Goal: Transaction & Acquisition: Purchase product/service

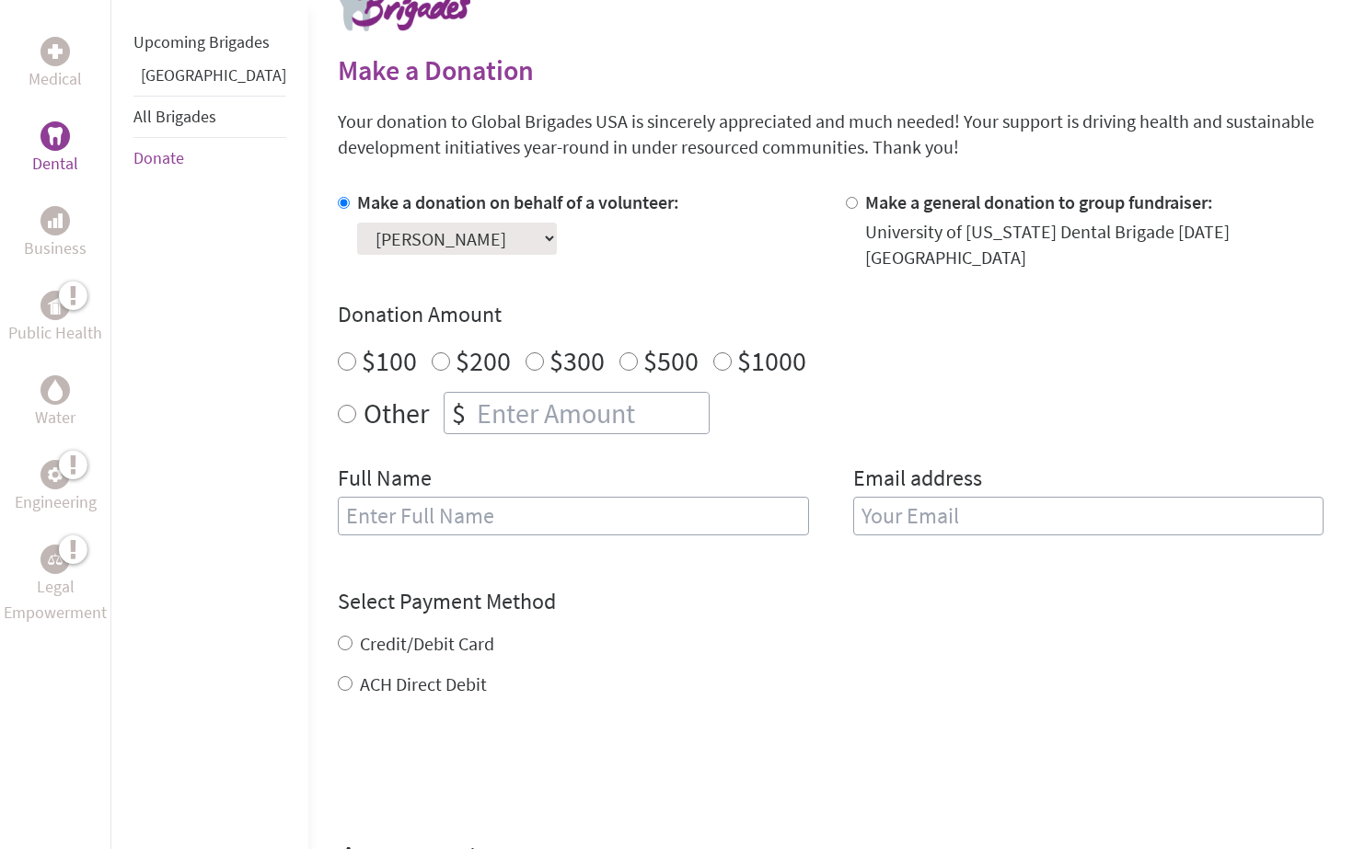
scroll to position [398, 0]
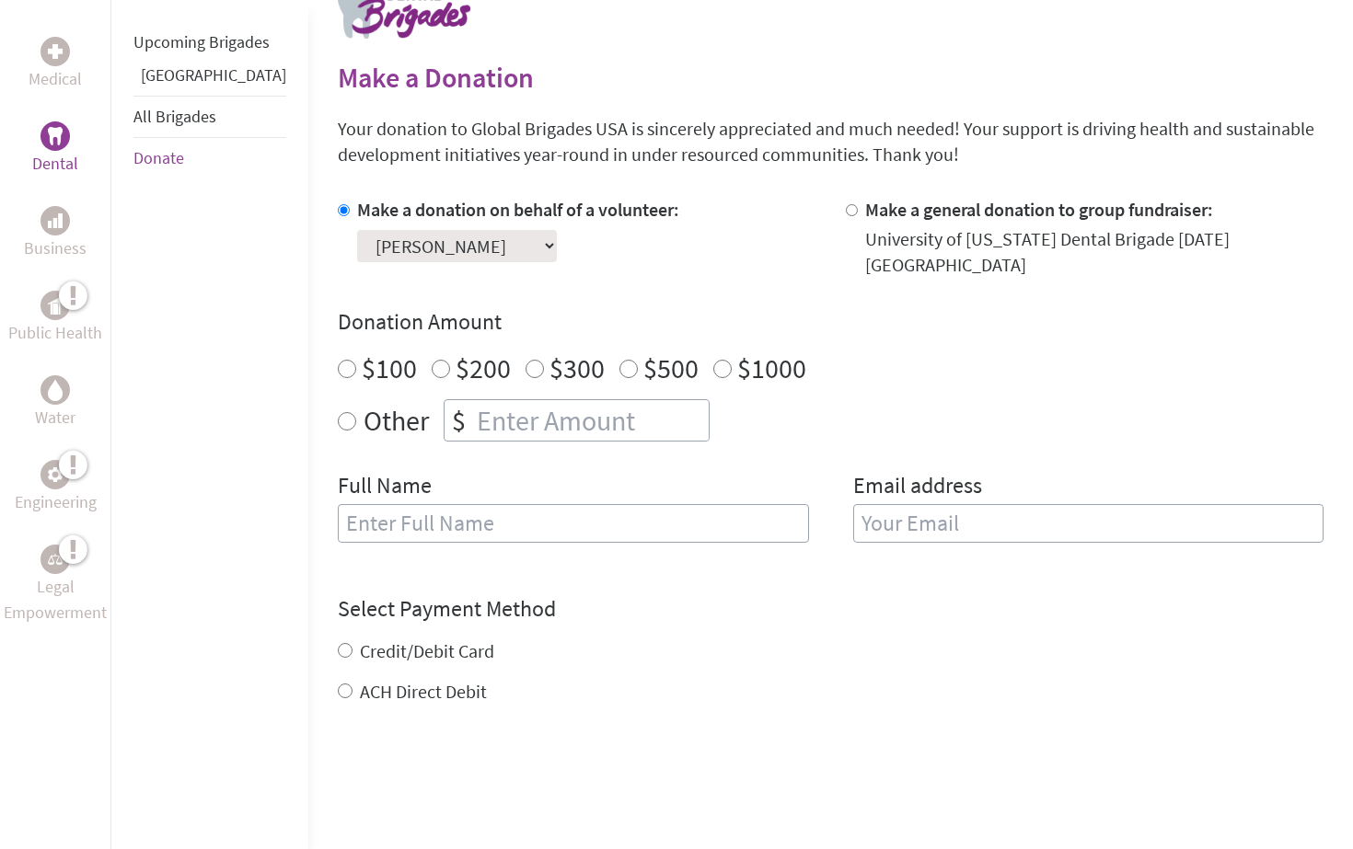
radio input "true"
click at [473, 400] on input "number" at bounding box center [591, 420] width 236 height 40
type input "1250"
type input "[PERSON_NAME]"
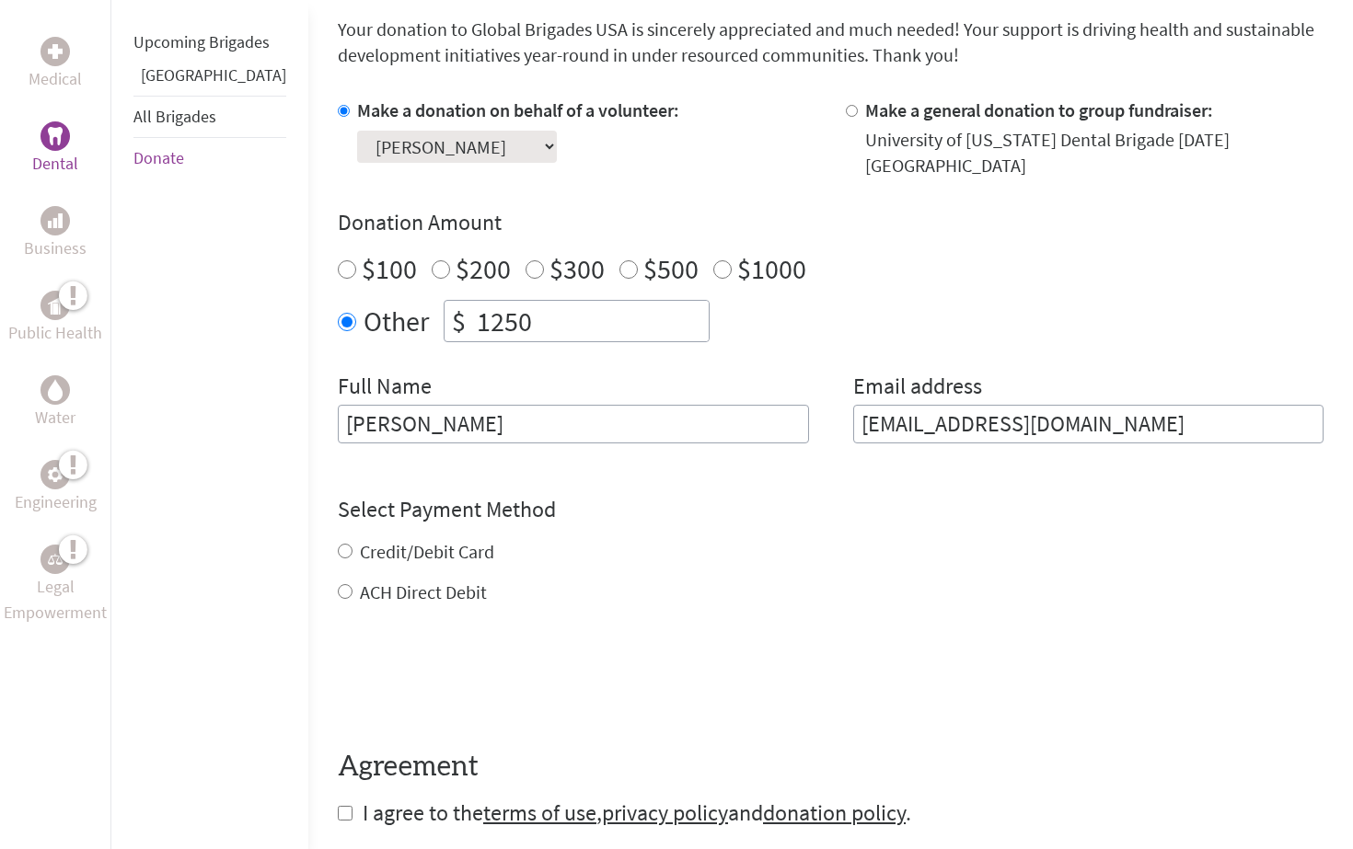
scroll to position [511, 0]
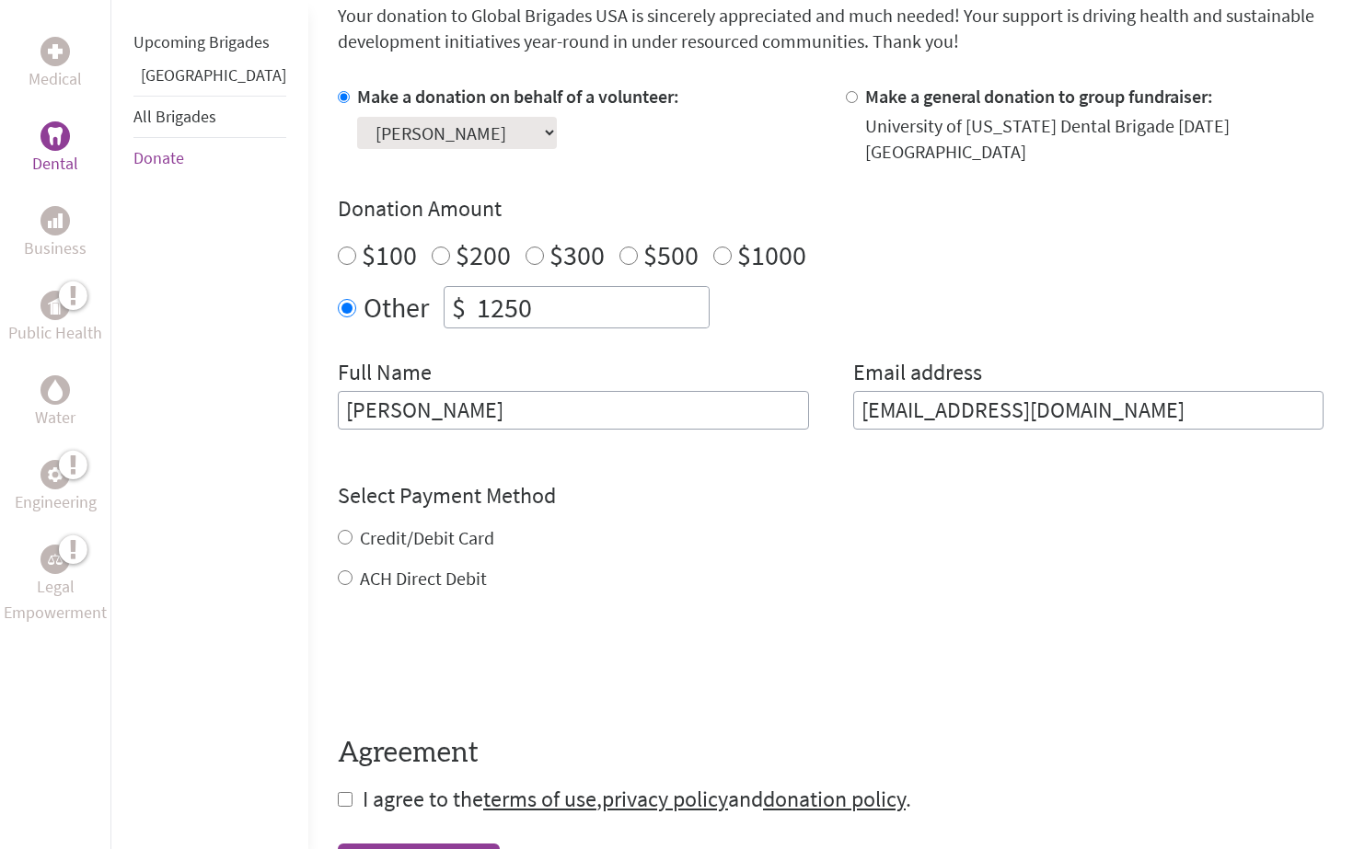
type input "[EMAIL_ADDRESS][DOMAIN_NAME]"
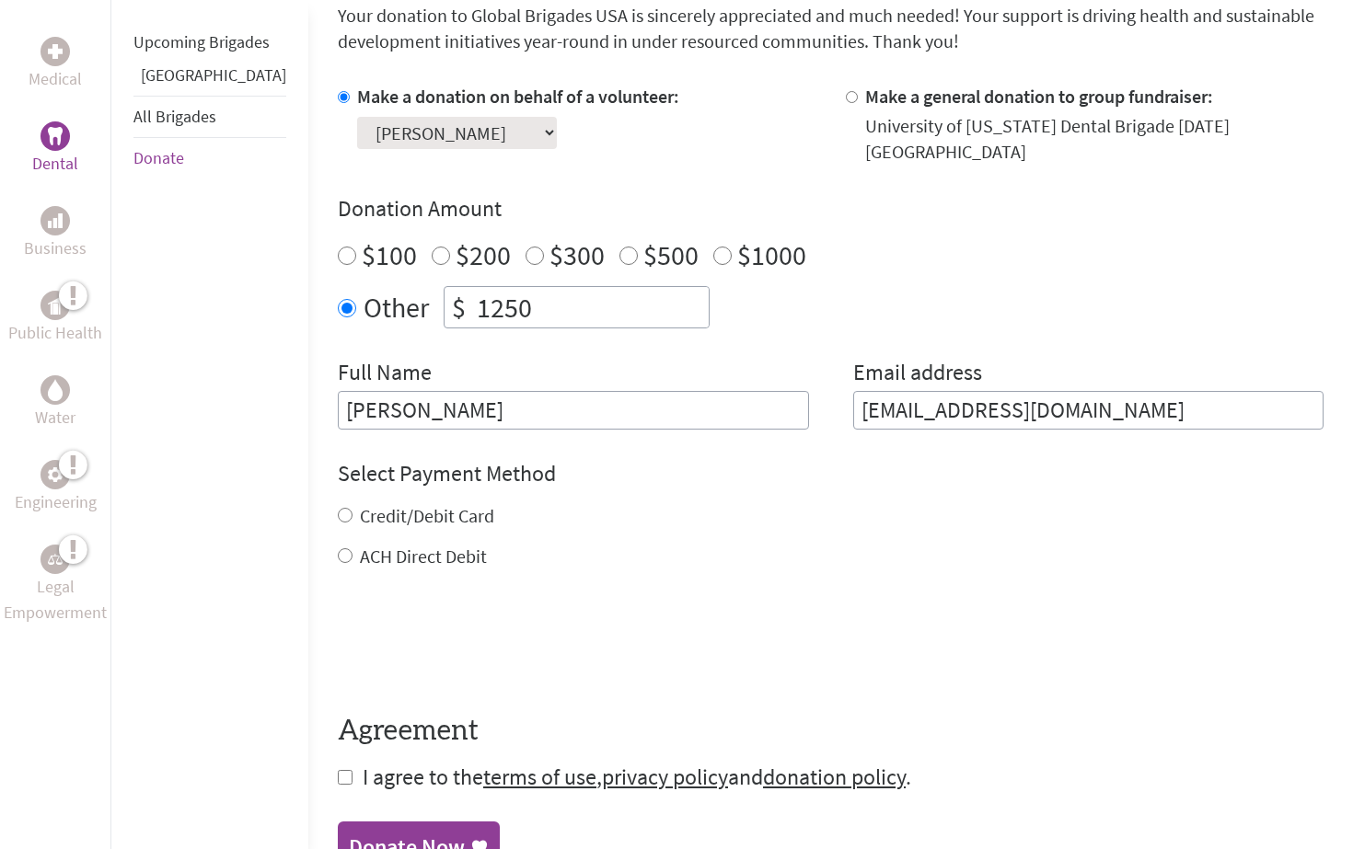
click at [338, 517] on div "Credit/Debit Card ACH Direct Debit" at bounding box center [831, 536] width 986 height 66
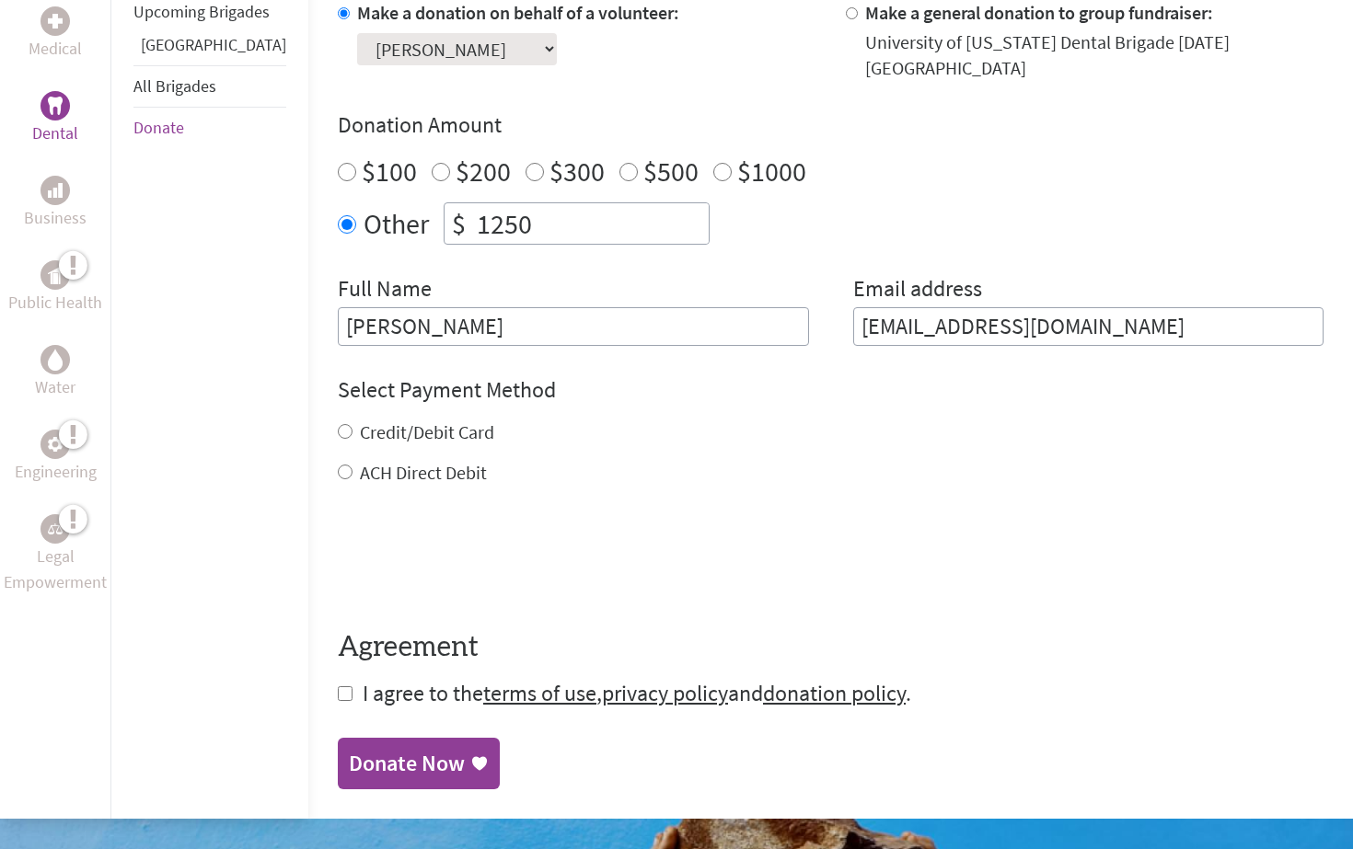
click at [338, 424] on input "Credit/Debit Card" at bounding box center [345, 431] width 15 height 15
radio input "true"
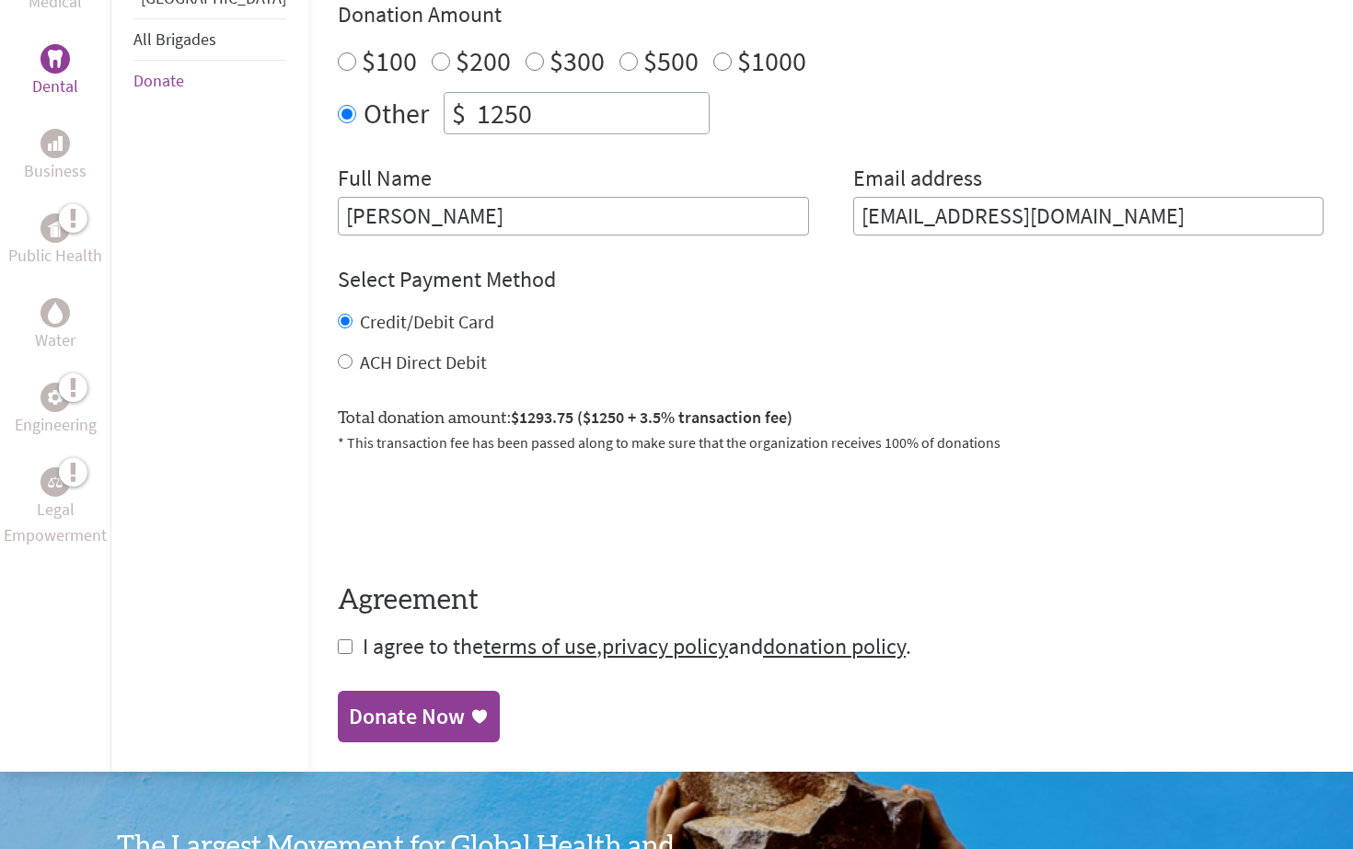
scroll to position [706, 0]
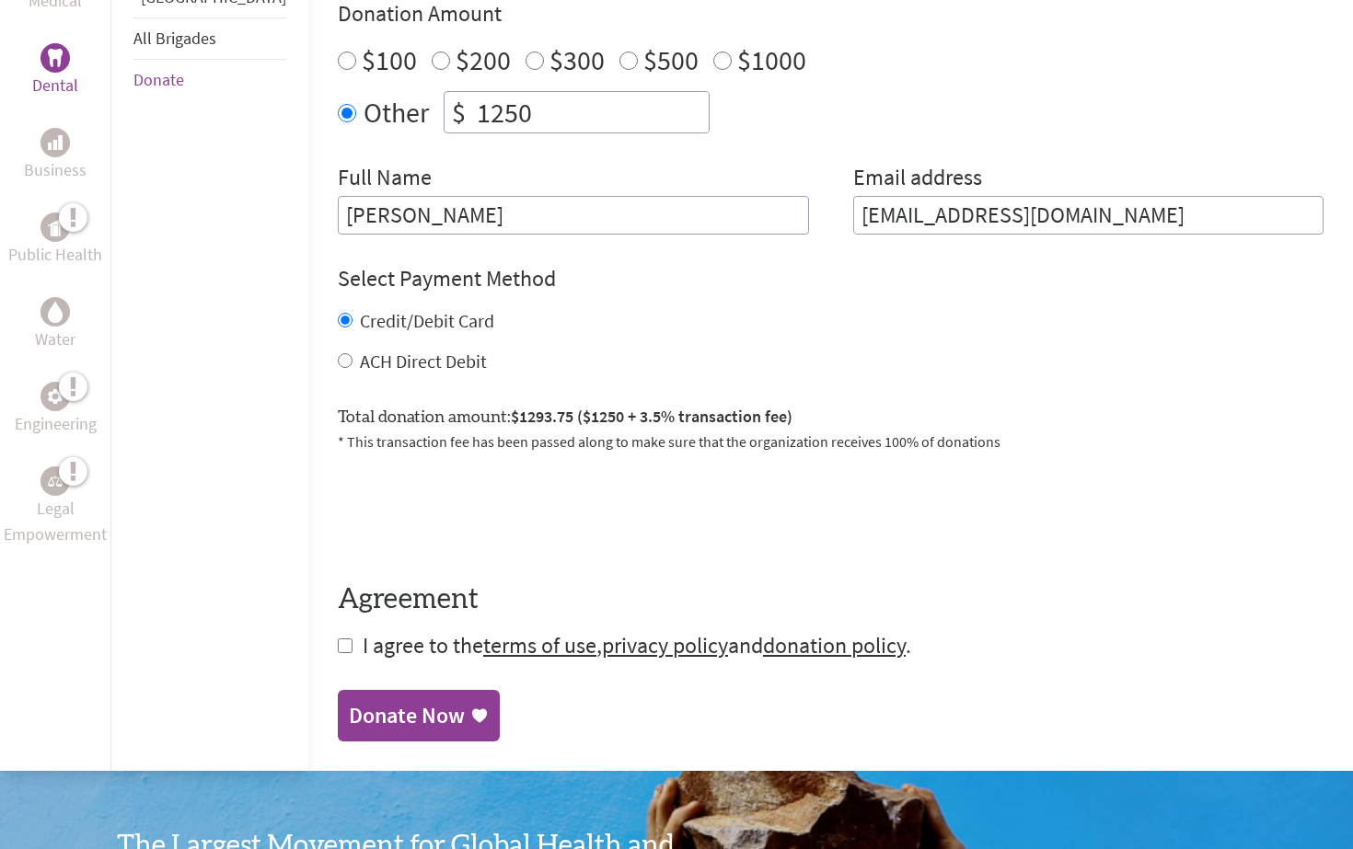
click at [338, 639] on input "checkbox" at bounding box center [345, 646] width 15 height 15
checkbox input "true"
click at [357, 703] on div "Donate Now" at bounding box center [407, 717] width 116 height 29
